Goal: Task Accomplishment & Management: Complete application form

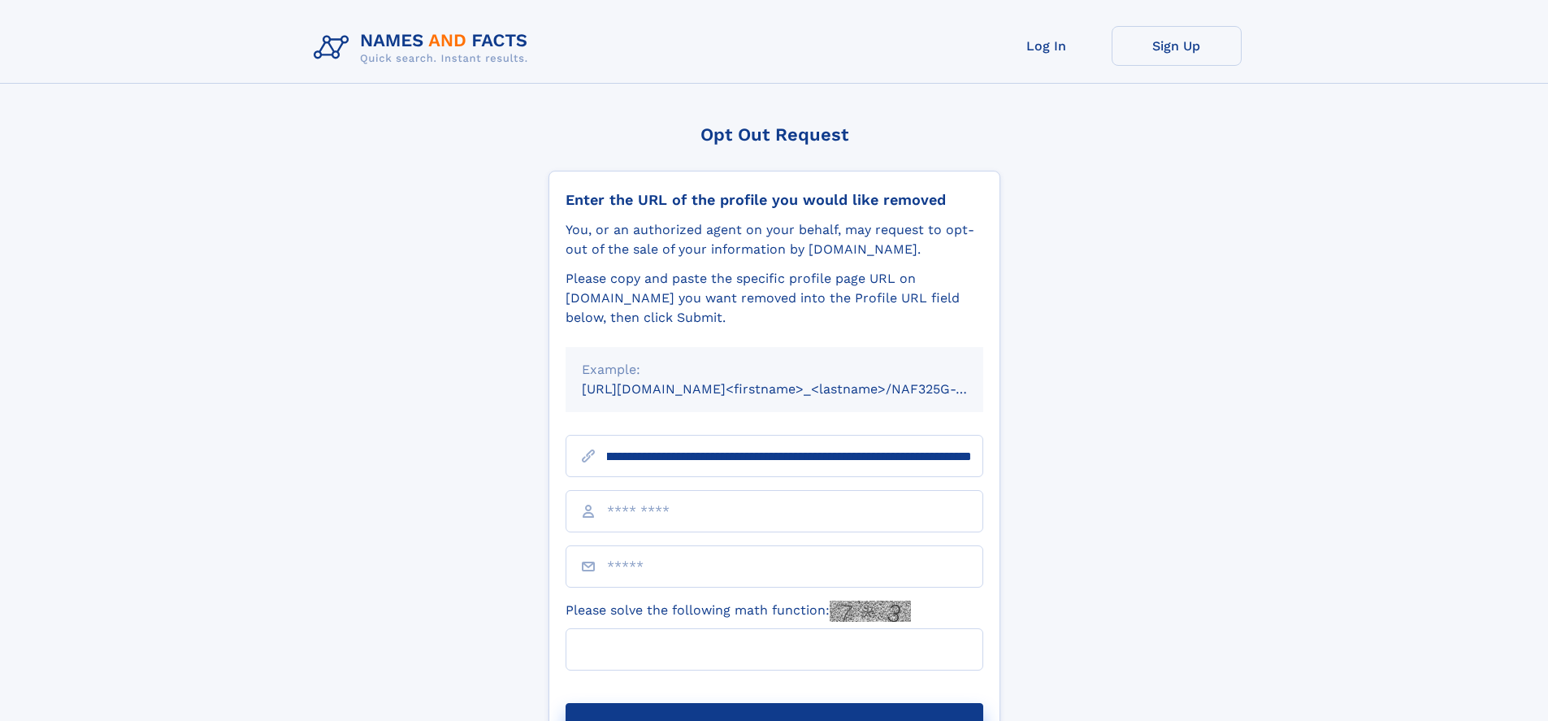
scroll to position [0, 202]
type input "**********"
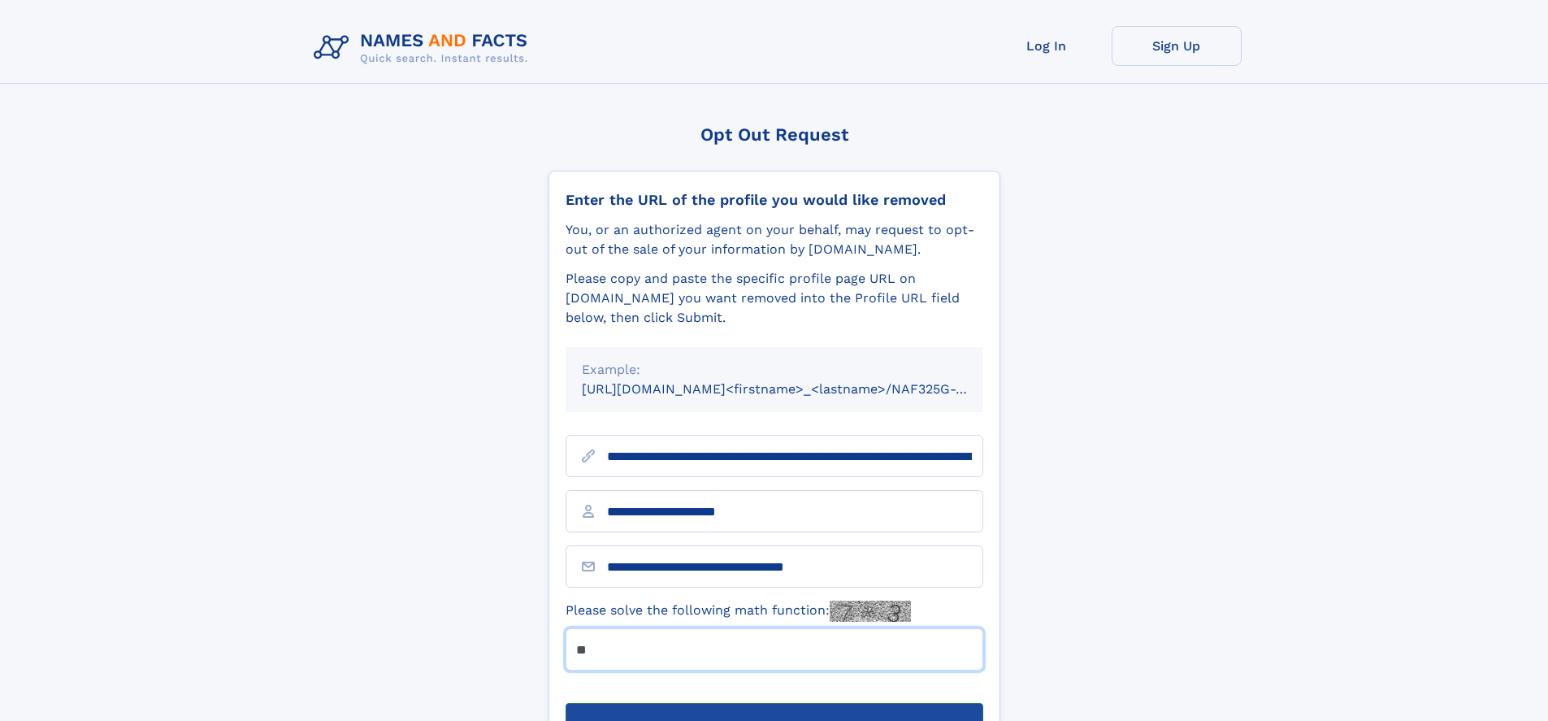
type input "**"
click at [774, 703] on button "Submit Opt Out Request" at bounding box center [775, 729] width 418 height 52
